Goal: Information Seeking & Learning: Learn about a topic

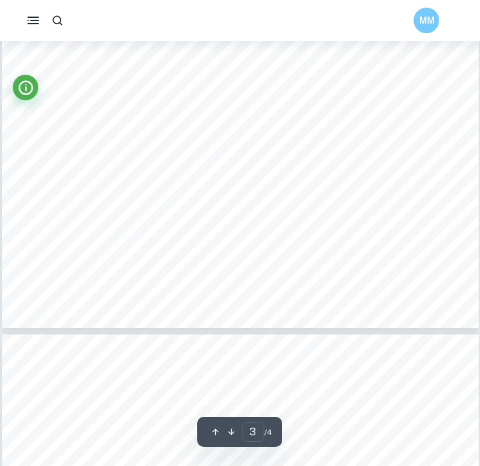
scroll to position [1743, 0]
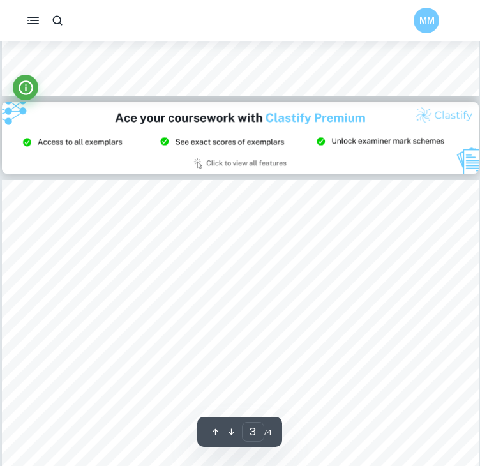
type input "2"
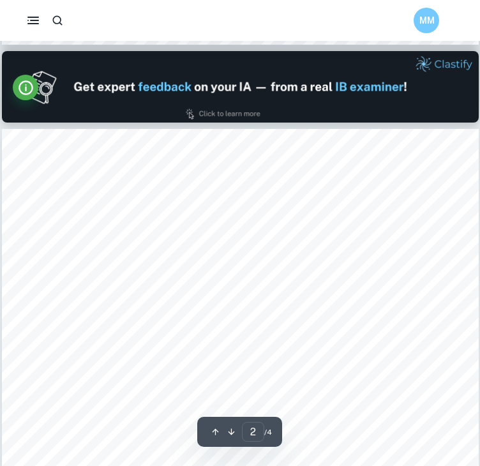
scroll to position [627, 0]
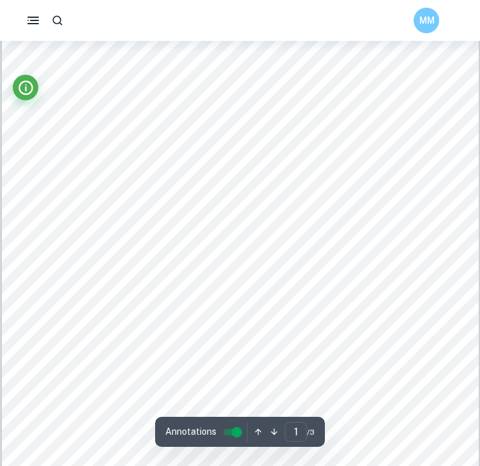
scroll to position [66, 0]
